Goal: Find contact information

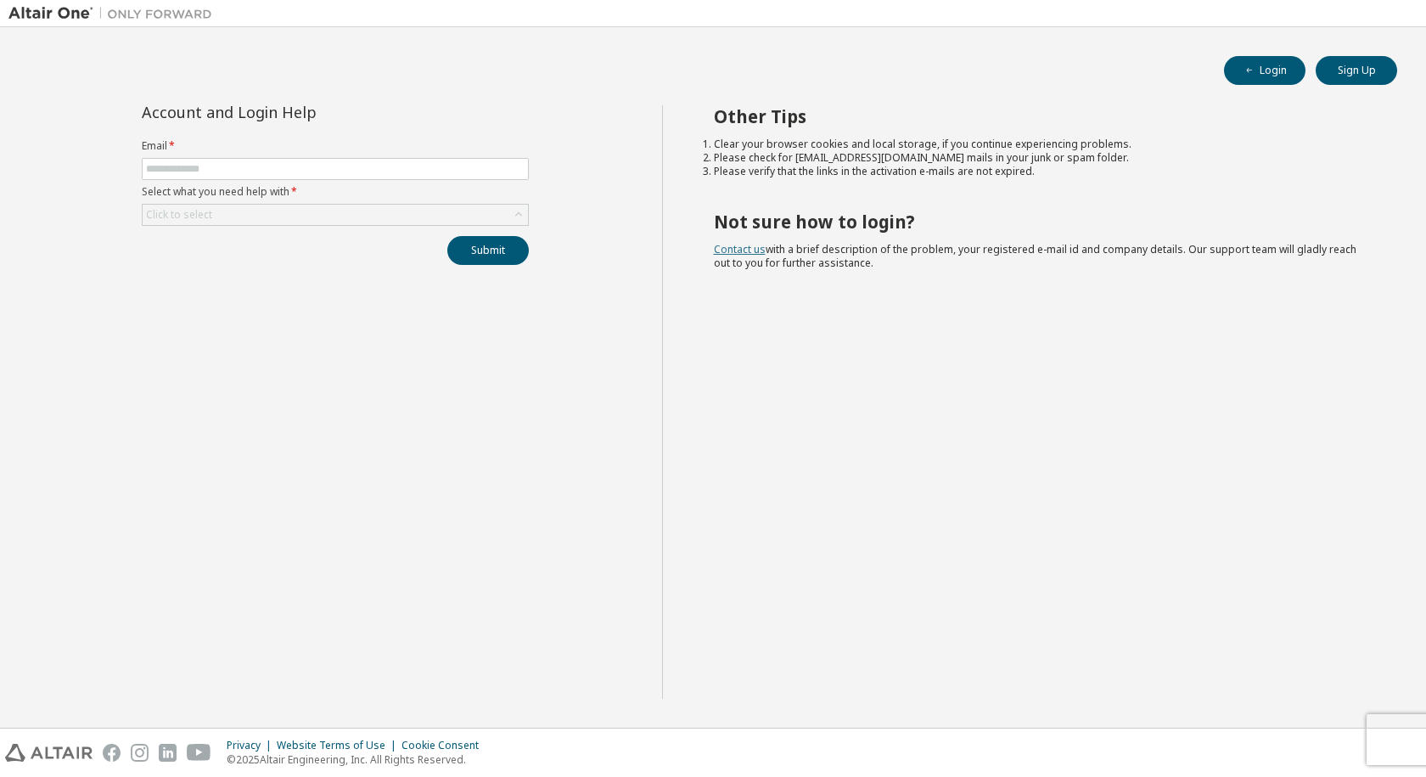
click at [750, 248] on link "Contact us" at bounding box center [740, 249] width 52 height 14
click at [740, 251] on link "Contact us" at bounding box center [740, 249] width 52 height 14
click at [737, 251] on link "Contact us" at bounding box center [740, 249] width 52 height 14
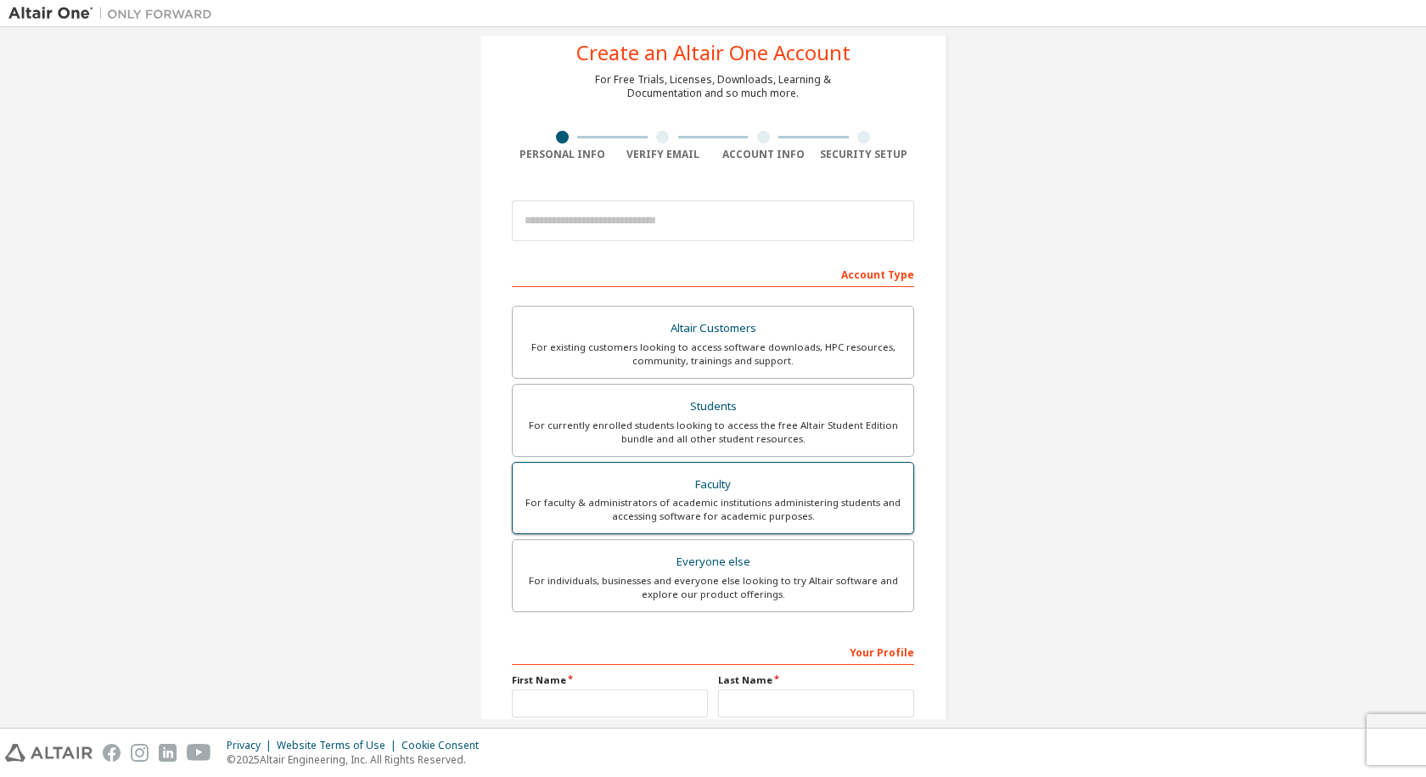
scroll to position [170, 0]
